Goal: Task Accomplishment & Management: Manage account settings

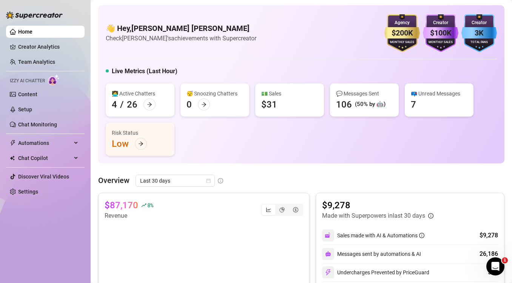
drag, startPoint x: 23, startPoint y: 226, endPoint x: 237, endPoint y: 35, distance: 286.5
click at [23, 226] on div "Home Creator Analytics Team Analytics Izzy AI Chatter Content Setup Chat Monito…" at bounding box center [45, 138] width 79 height 277
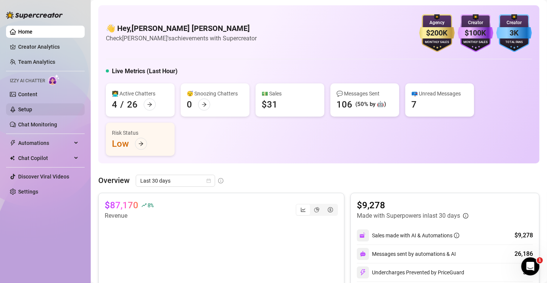
click at [26, 109] on link "Setup" at bounding box center [25, 110] width 14 height 6
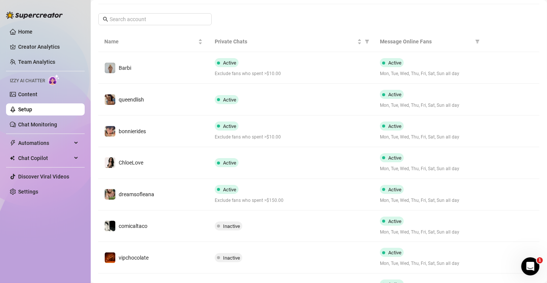
scroll to position [151, 0]
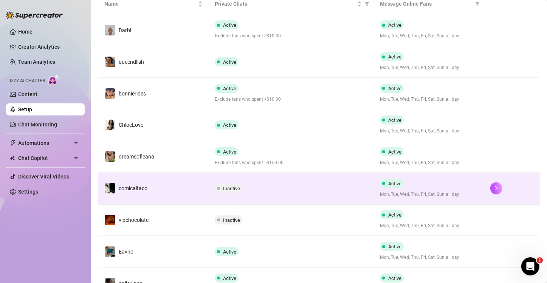
click at [318, 183] on td "Inactive" at bounding box center [291, 189] width 165 height 32
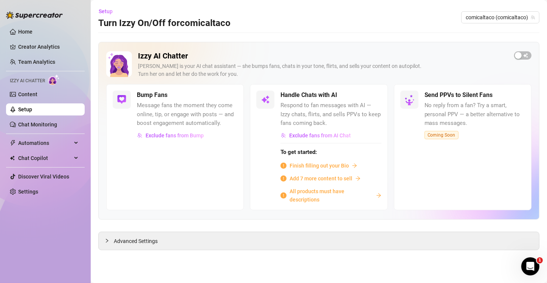
click at [303, 192] on span "All products must have descriptions" at bounding box center [330, 195] width 83 height 17
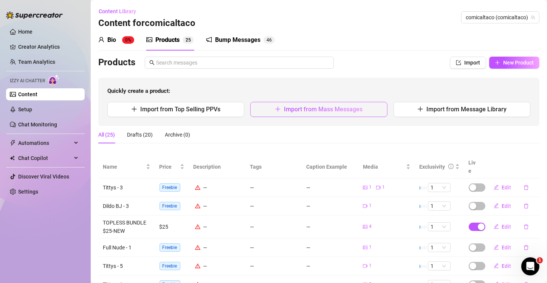
scroll to position [38, 0]
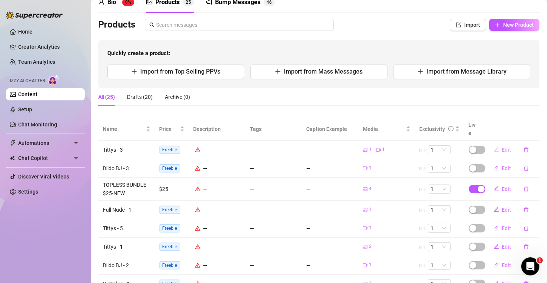
click at [502, 147] on span "Edit" at bounding box center [506, 150] width 9 height 6
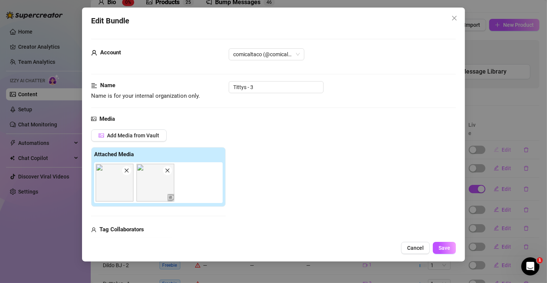
click at [496, 142] on div "Edit Bundle Account comicaltaco (@comicaltaco) Name Name is for your internal o…" at bounding box center [273, 141] width 547 height 283
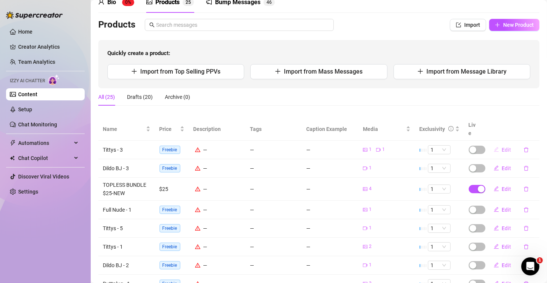
click at [502, 147] on span "Edit" at bounding box center [506, 150] width 9 height 6
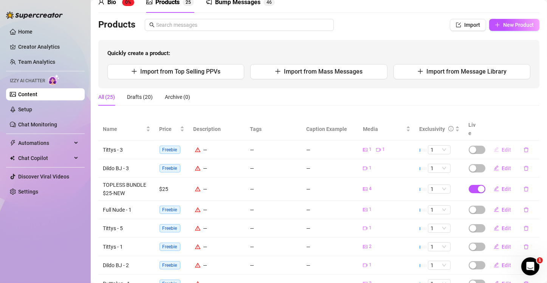
click at [502, 147] on span "Edit" at bounding box center [506, 150] width 9 height 6
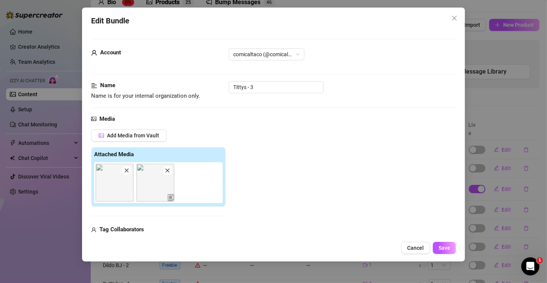
click at [500, 142] on div "Edit Bundle Account comicaltaco (@comicaltaco) Name Name is for your internal o…" at bounding box center [273, 141] width 547 height 283
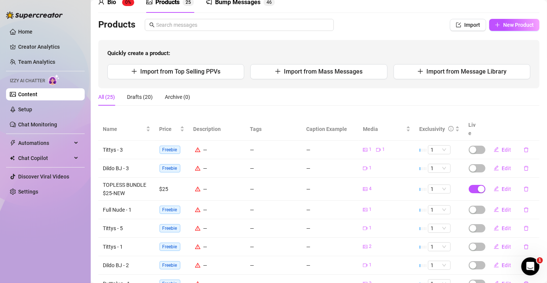
click at [502, 147] on span "Edit" at bounding box center [506, 150] width 9 height 6
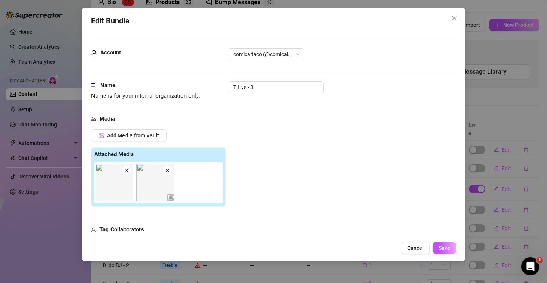
click at [504, 135] on div "Edit Bundle Account comicaltaco (@comicaltaco) Name Name is for your internal o…" at bounding box center [273, 141] width 547 height 283
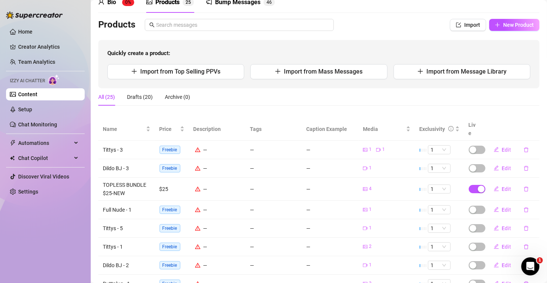
click at [512, 98] on div "All (25) Drafts (20) Archive (0)" at bounding box center [318, 96] width 441 height 17
click at [502, 147] on span "Edit" at bounding box center [506, 150] width 9 height 6
type textarea "Type your message here..."
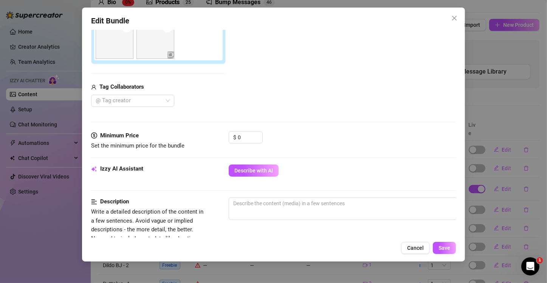
scroll to position [151, 0]
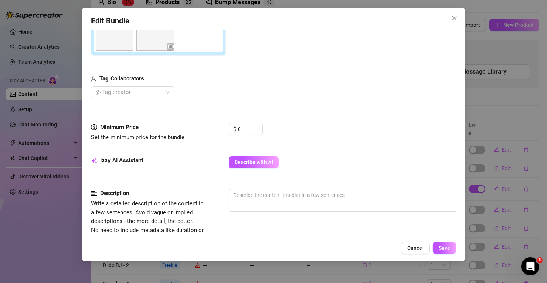
click at [90, 110] on div "Edit Bundle Account comicaltaco (@comicaltaco) Name Name is for your internal o…" at bounding box center [273, 135] width 383 height 254
click at [255, 131] on span "Decrease Value" at bounding box center [258, 132] width 8 height 6
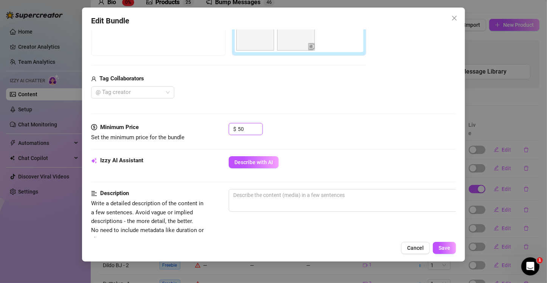
type input "50"
click at [365, 143] on div "Minimum Price Set the minimum price for the bundle $ 50" at bounding box center [273, 139] width 365 height 33
click at [260, 162] on span "Describe with AI" at bounding box center [253, 162] width 39 height 6
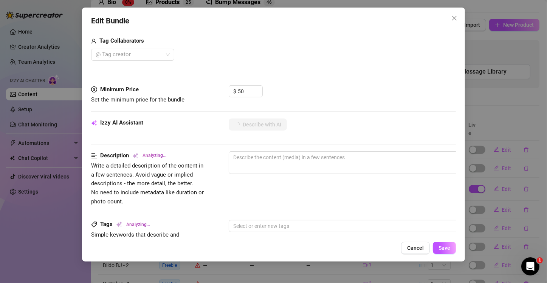
type textarea "Tattooed"
type textarea "Tattooed model"
type textarea "Tattooed model in"
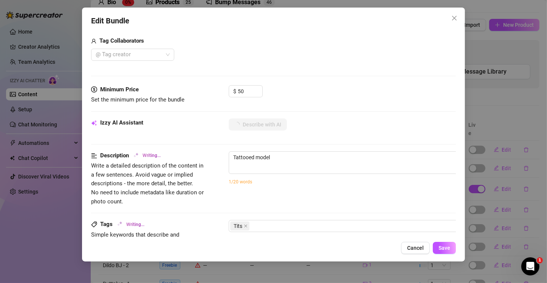
type textarea "Tattooed model in"
type textarea "Tattooed model in a"
type textarea "Tattooed model in a black"
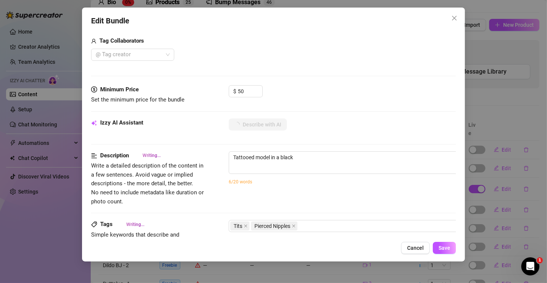
type textarea "Tattooed model in a black leather"
type textarea "Tattooed model in a black leather harness"
type textarea "Tattooed model in a black leather harness with"
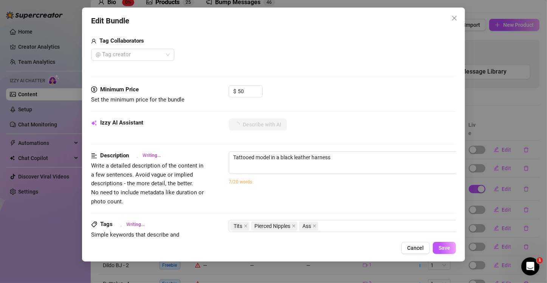
type textarea "Tattooed model in a black leather harness with"
type textarea "Tattooed model in a black leather harness with metal"
type textarea "Tattooed model in a black leather harness with metal chains"
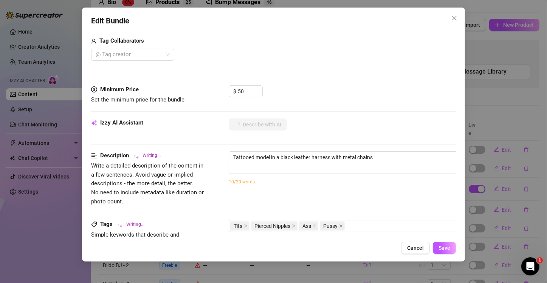
type textarea "Tattooed model in a black leather harness with metal chains and"
type textarea "Tattooed model in a black leather harness with metal chains and a"
type textarea "Tattooed model in a black leather harness with metal chains and a short"
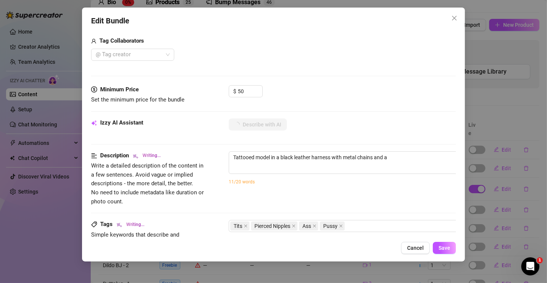
type textarea "Tattooed model in a black leather harness with metal chains and a short"
type textarea "Tattooed model in a black leather harness with metal chains and a short black"
type textarea "Tattooed model in a black leather harness with metal chains and a short black s…"
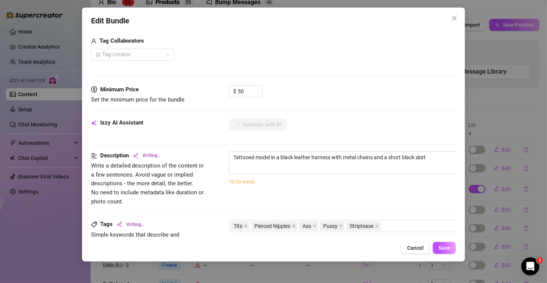
type textarea "Tattooed model in a black leather harness with metal chains and a short black s…"
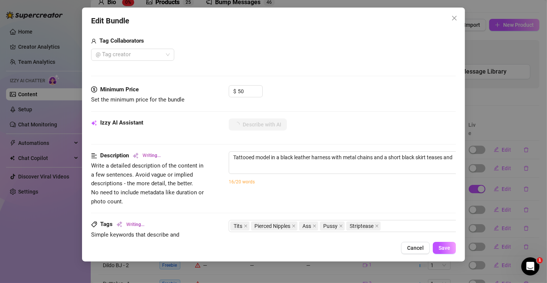
type textarea "Tattooed model in a black leather harness with metal chains and a short black s…"
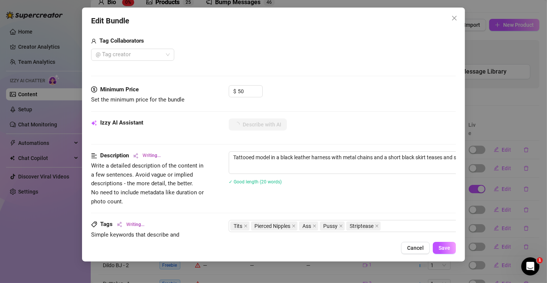
type textarea "Tattooed model in a black leather harness with metal chains and a short black s…"
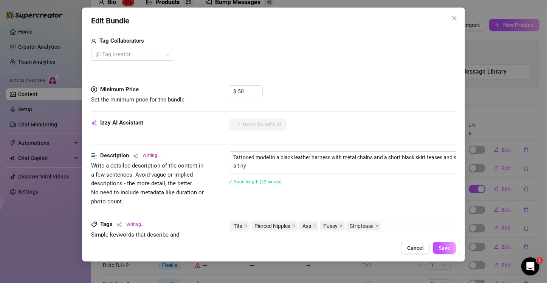
type textarea "Tattooed model in a black leather harness with metal chains and a short black s…"
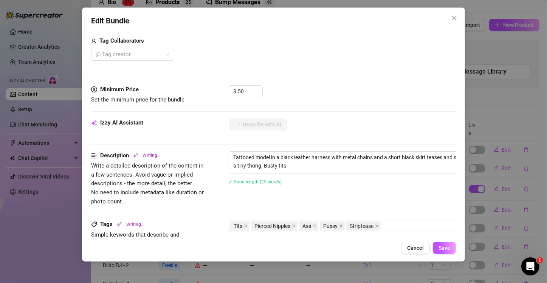
type textarea "Tattooed model in a black leather harness with metal chains and a short black s…"
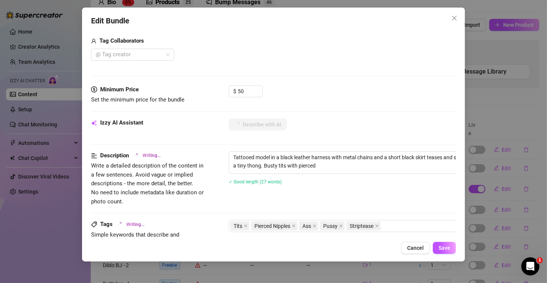
type textarea "Tattooed model in a black leather harness with metal chains and a short black s…"
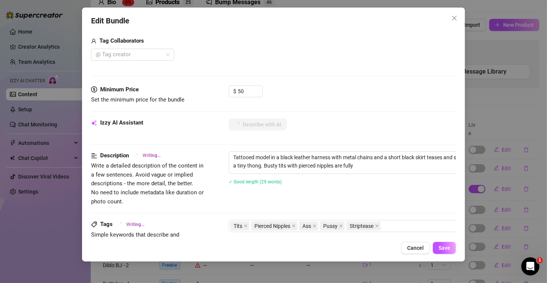
type textarea "Tattooed model in a black leather harness with metal chains and a short black s…"
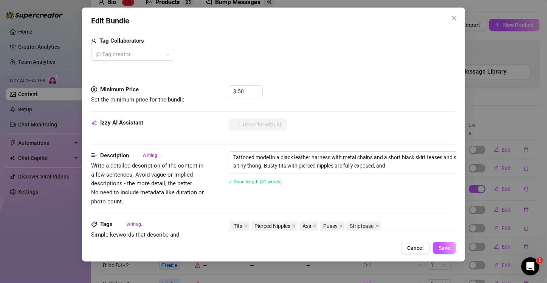
type textarea "Tattooed model in a black leather harness with metal chains and a short black s…"
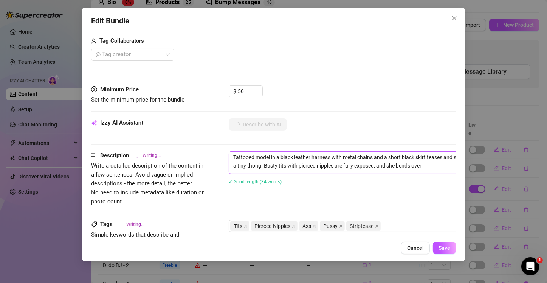
type textarea "Tattooed model in a black leather harness with metal chains and a short black s…"
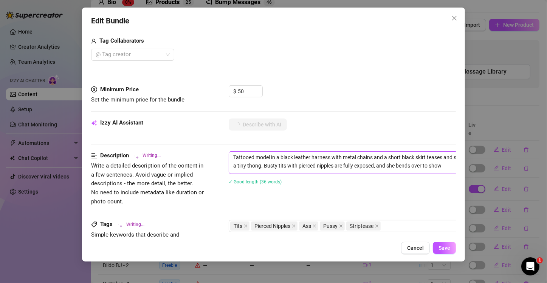
type textarea "Tattooed model in a black leather harness with metal chains and a short black s…"
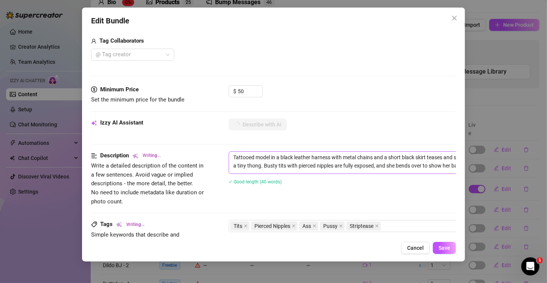
type textarea "Tattooed model in a black leather harness with metal chains and a short black s…"
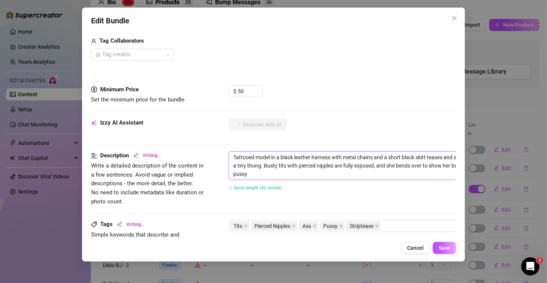
type textarea "Tattooed model in a black leather harness with metal chains and a short black s…"
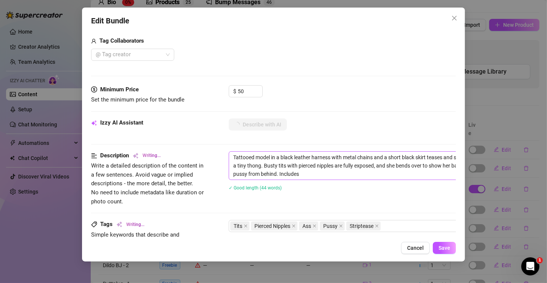
type textarea "Tattooed model in a black leather harness with metal chains and a short black s…"
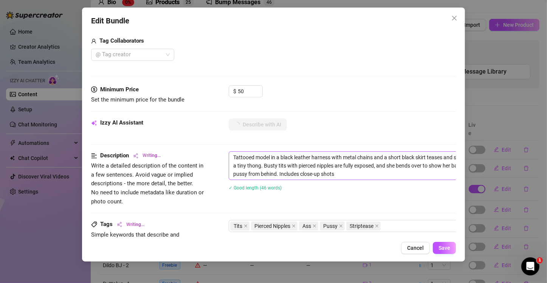
type textarea "Tattooed model in a black leather harness with metal chains and a short black s…"
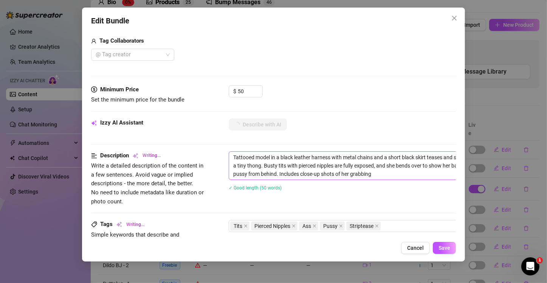
type textarea "Tattooed model in a black leather harness with metal chains and a short black s…"
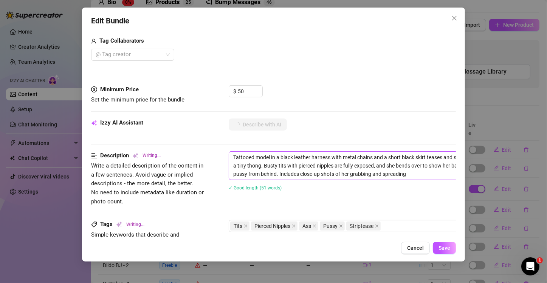
type textarea "Tattooed model in a black leather harness with metal chains and a short black s…"
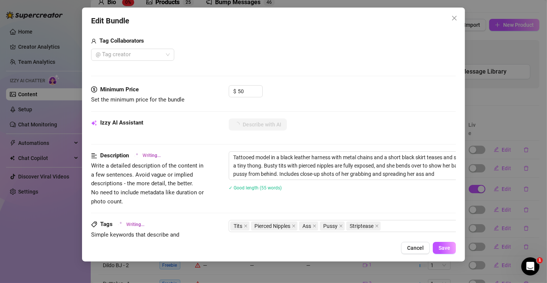
type textarea "Tattooed model in a black leather harness with metal chains and a short black s…"
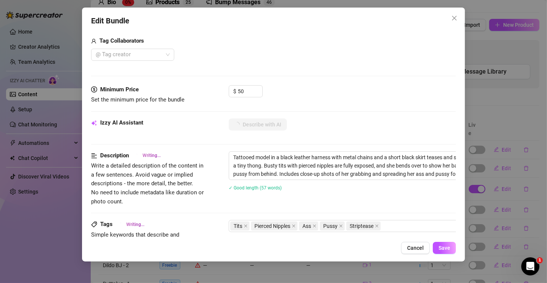
type textarea "Tattooed model in a black leather harness with metal chains and a short black s…"
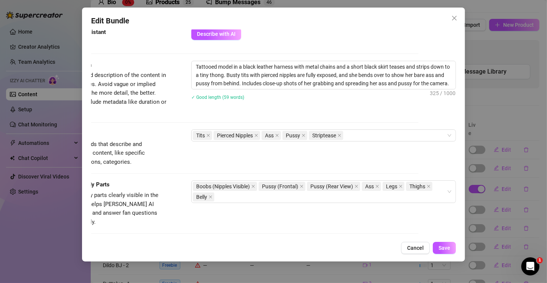
scroll to position [302, 43]
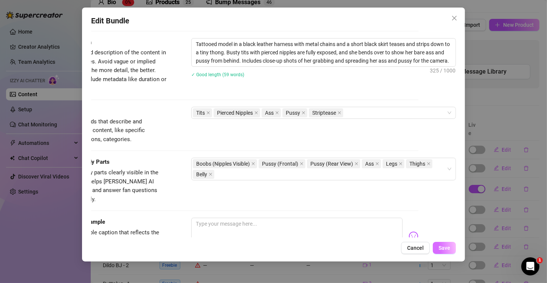
click at [438, 246] on button "Save" at bounding box center [444, 248] width 23 height 12
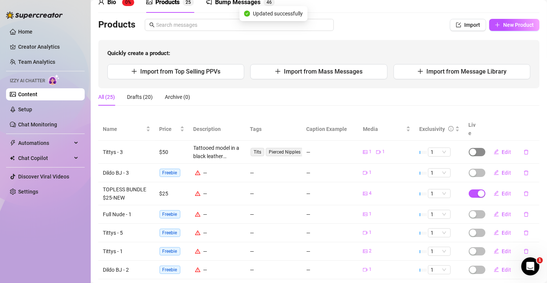
click at [469, 149] on div "button" at bounding box center [472, 152] width 7 height 7
click at [494, 167] on button "Edit" at bounding box center [502, 173] width 30 height 12
type textarea "Type your message here..."
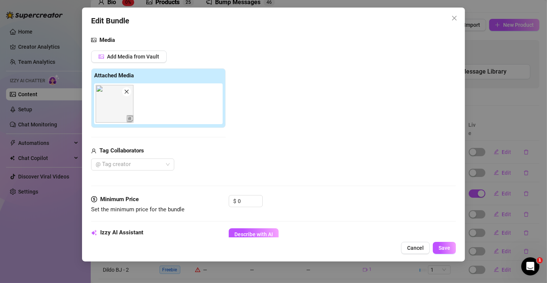
scroll to position [113, 0]
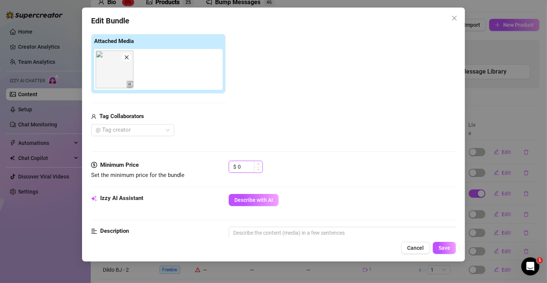
click at [242, 166] on input "0" at bounding box center [250, 166] width 25 height 11
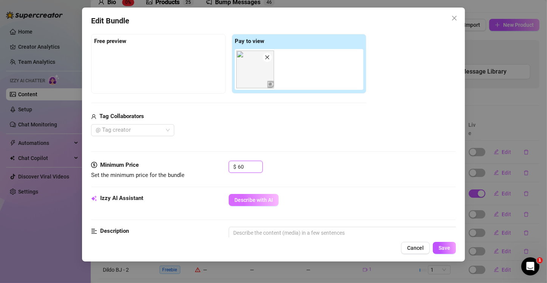
type input "60"
click at [256, 194] on button "Describe with AI" at bounding box center [254, 200] width 50 height 12
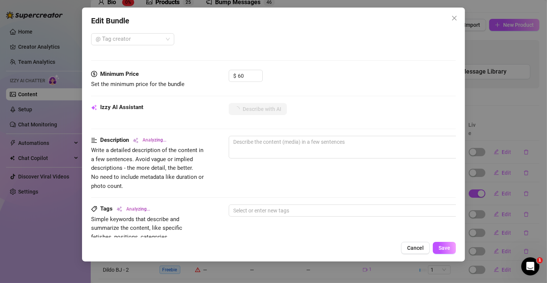
scroll to position [264, 0]
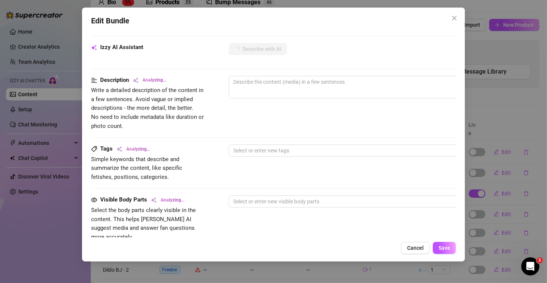
type textarea "Tattooed,"
type textarea "Tattooed, topless"
type textarea "Tattooed, topless model"
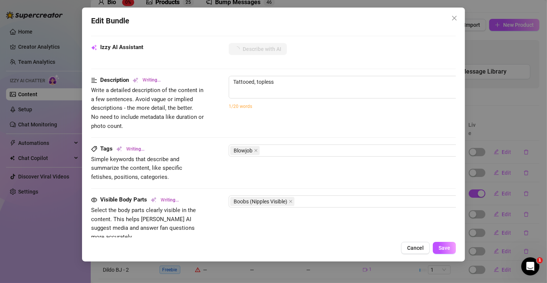
type textarea "Tattooed, topless model"
type textarea "Tattooed, topless model deepthroats"
type textarea "Tattooed, topless model deepthroats a"
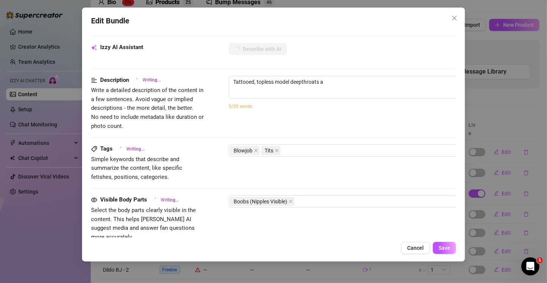
type textarea "Tattooed, topless model deepthroats a thick"
type textarea "Tattooed, topless model deepthroats a thick cock,"
type textarea "Tattooed, topless model deepthroats a thick cock, saliva"
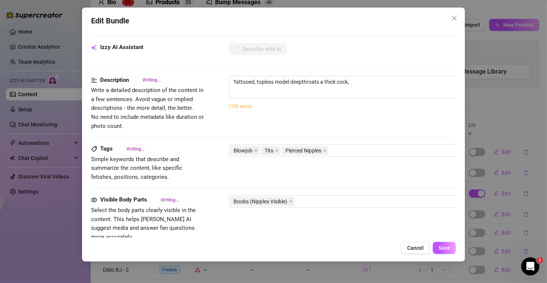
type textarea "Tattooed, topless model deepthroats a thick cock, saliva"
type textarea "Tattooed, topless model deepthroats a thick cock, saliva dripping"
type textarea "Tattooed, topless model deepthroats a thick cock, saliva dripping down"
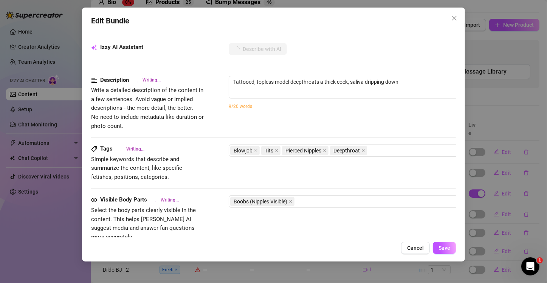
type textarea "Tattooed, topless model deepthroats a thick cock, saliva dripping down her"
type textarea "Tattooed, topless model deepthroats a thick cock, saliva dripping down her chin."
type textarea "Tattooed, topless model deepthroats a thick cock, saliva dripping down her chin…"
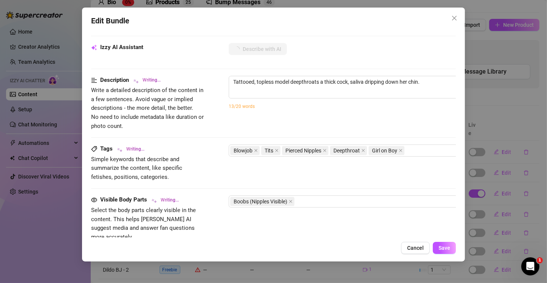
type textarea "Tattooed, topless model deepthroats a thick cock, saliva dripping down her chin…"
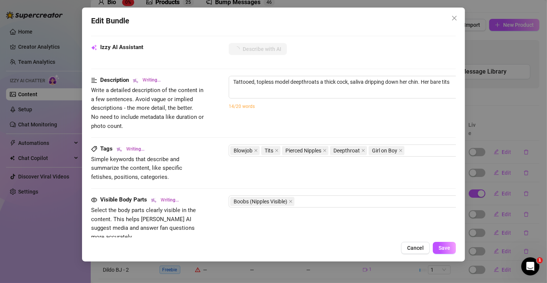
type textarea "Tattooed, topless model deepthroats a thick cock, saliva dripping down her chin…"
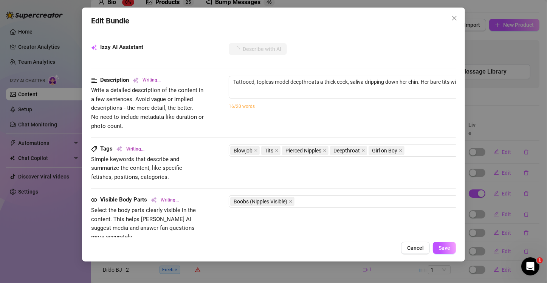
type textarea "Tattooed, topless model deepthroats a thick cock, saliva dripping down her chin…"
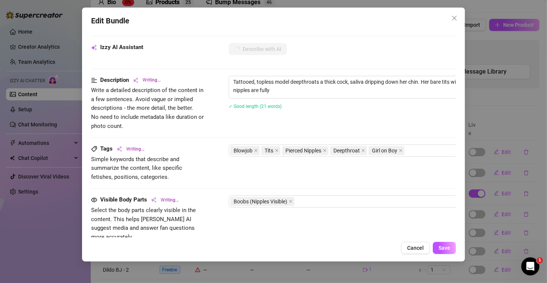
type textarea "Tattooed, topless model deepthroats a thick cock, saliva dripping down her chin…"
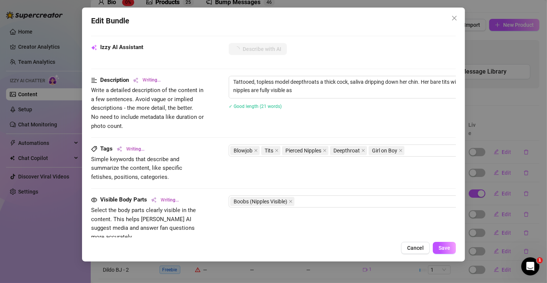
type textarea "Tattooed, topless model deepthroats a thick cock, saliva dripping down her chin…"
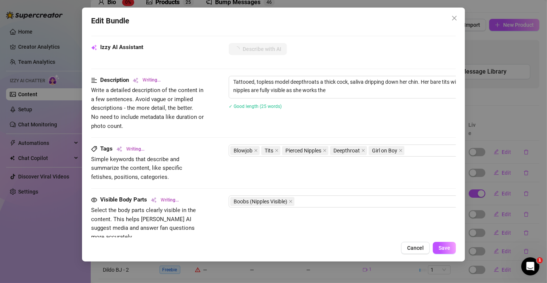
type textarea "Tattooed, topless model deepthroats a thick cock, saliva dripping down her chin…"
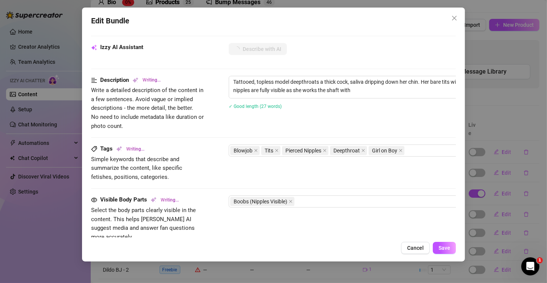
type textarea "Tattooed, topless model deepthroats a thick cock, saliva dripping down her chin…"
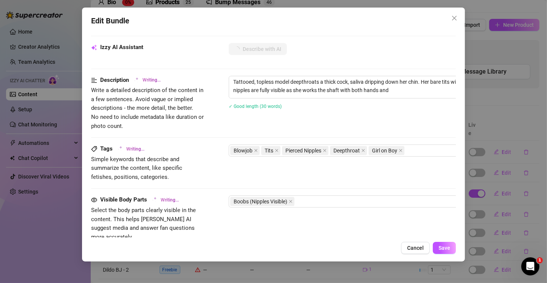
type textarea "Tattooed, topless model deepthroats a thick cock, saliva dripping down her chin…"
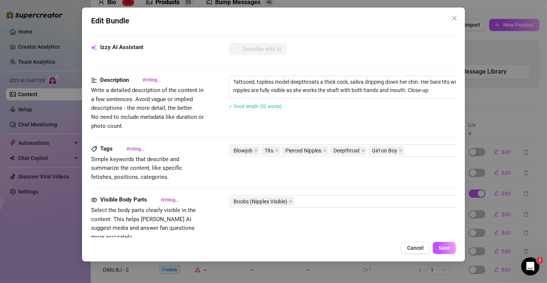
type textarea "Tattooed, topless model deepthroats a thick cock, saliva dripping down her chin…"
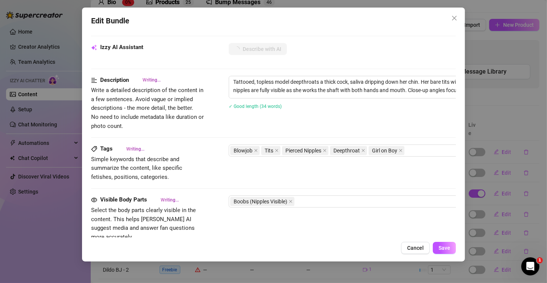
type textarea "Tattooed, topless model deepthroats a thick cock, saliva dripping down her chin…"
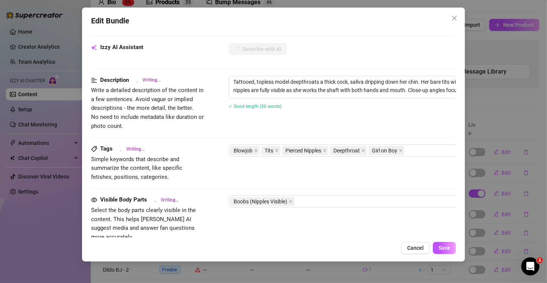
type textarea "Tattooed, topless model deepthroats a thick cock, saliva dripping down her chin…"
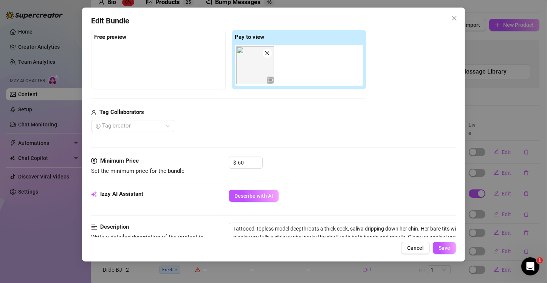
scroll to position [76, 0]
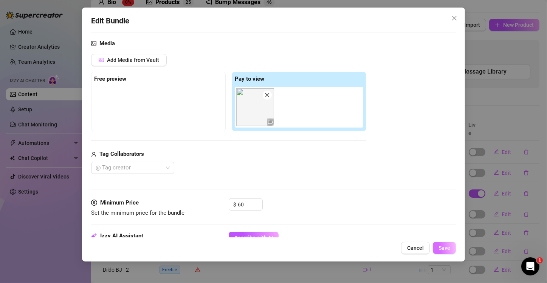
click at [450, 248] on span "Save" at bounding box center [444, 248] width 12 height 6
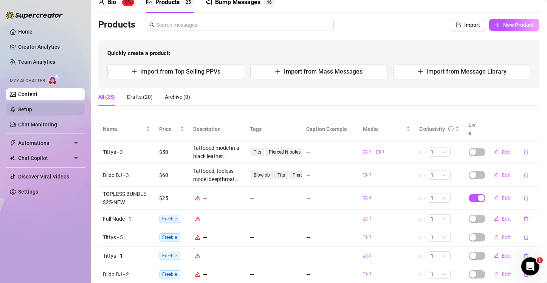
click at [28, 112] on link "Setup" at bounding box center [25, 110] width 14 height 6
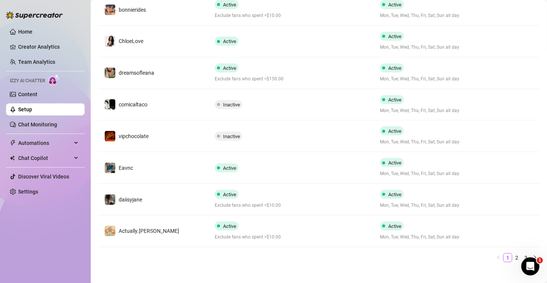
scroll to position [241, 0]
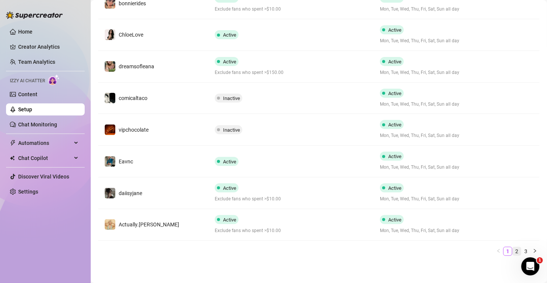
click at [512, 250] on link "2" at bounding box center [516, 251] width 8 height 8
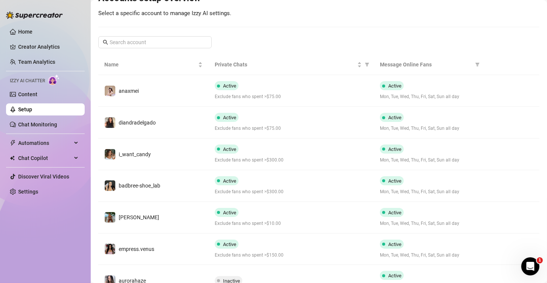
scroll to position [53, 0]
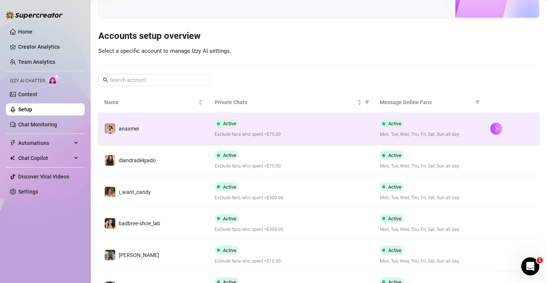
click at [349, 130] on div "Active Exclude fans who spent >$75.00" at bounding box center [291, 128] width 153 height 19
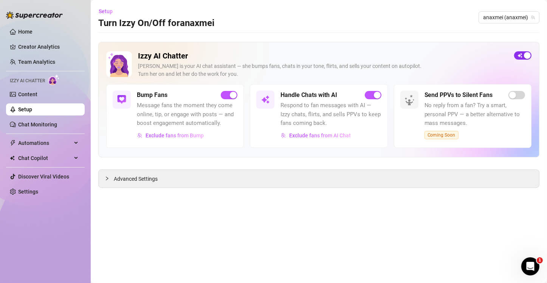
click at [512, 56] on div "button" at bounding box center [527, 55] width 7 height 7
click at [310, 23] on div "Setup Turn Izzy On/Off for anaxmei anaxmei (anaxmei)" at bounding box center [318, 17] width 441 height 24
click at [429, 36] on main "Setup Turn Izzy On/Off for anaxmei anaxmei (anaxmei) Izzy AI Chatter [PERSON_NA…" at bounding box center [319, 141] width 456 height 283
